Goal: Find contact information: Find contact information

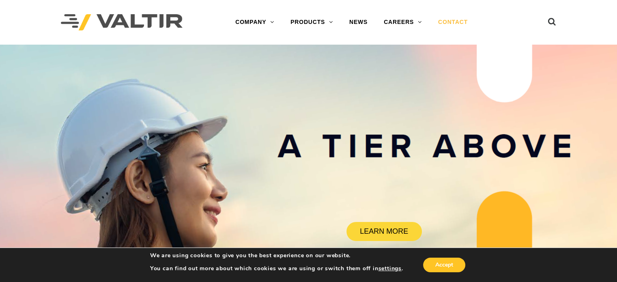
click at [460, 24] on link "CONTACT" at bounding box center [453, 22] width 46 height 16
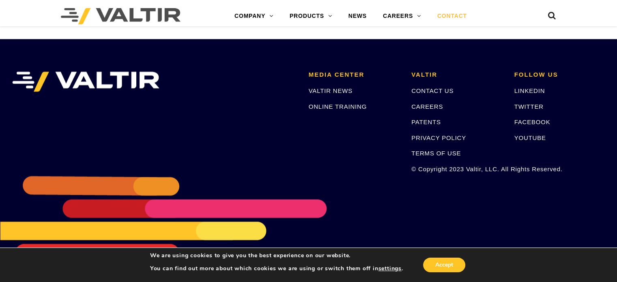
scroll to position [995, 0]
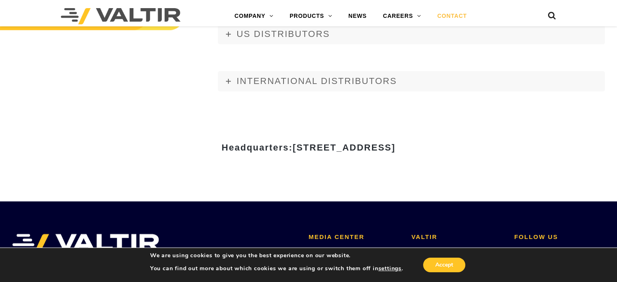
click at [395, 146] on span "15601 Dallas Parkway, Suite 525 | Addison, TX 75001" at bounding box center [343, 147] width 103 height 10
copy span "75001"
